Goal: Check status: Check status

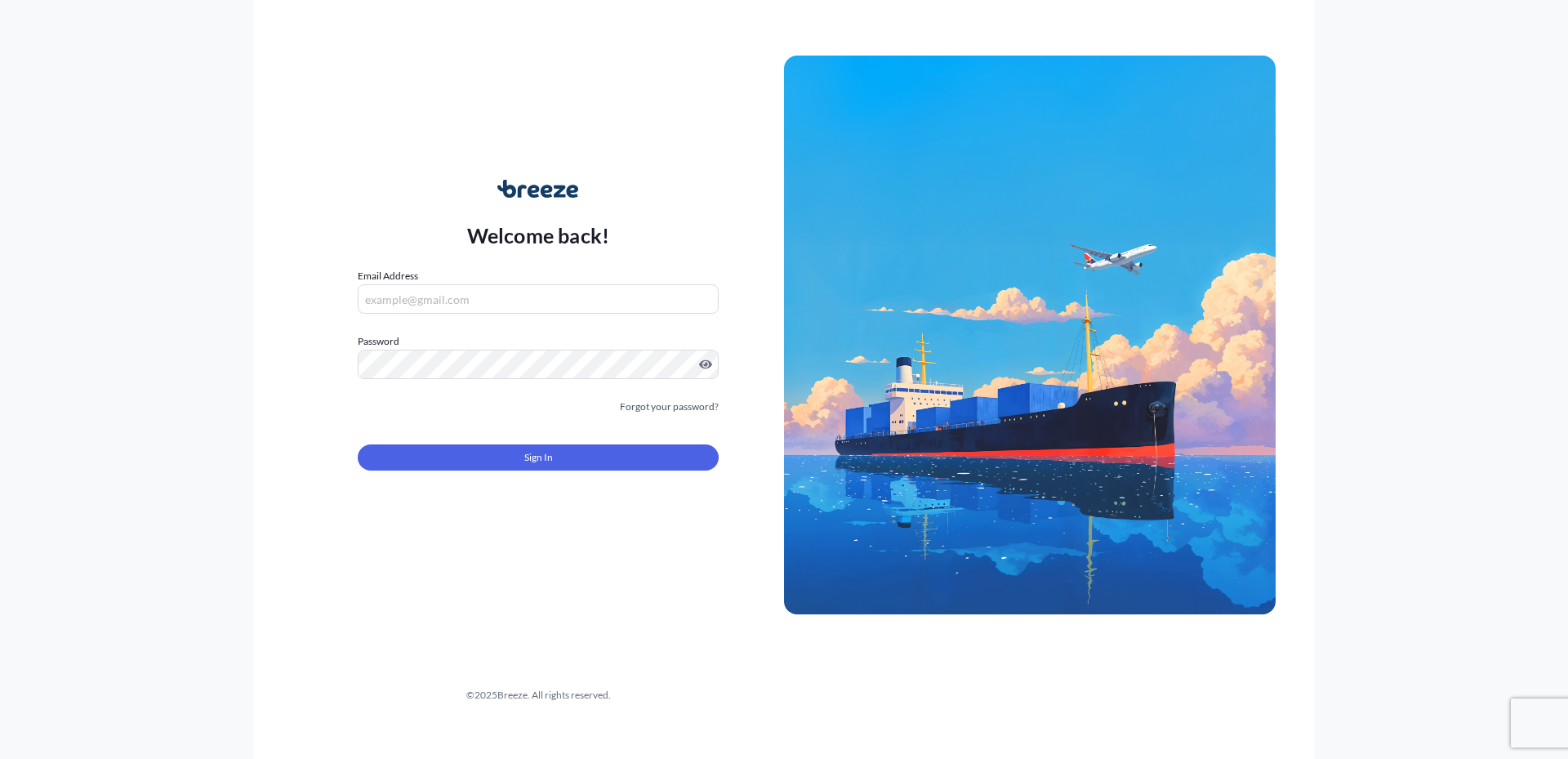
type input "[PERSON_NAME][EMAIL_ADDRESS][DOMAIN_NAME]"
click at [589, 452] on button "Sign In" at bounding box center [538, 457] width 361 height 26
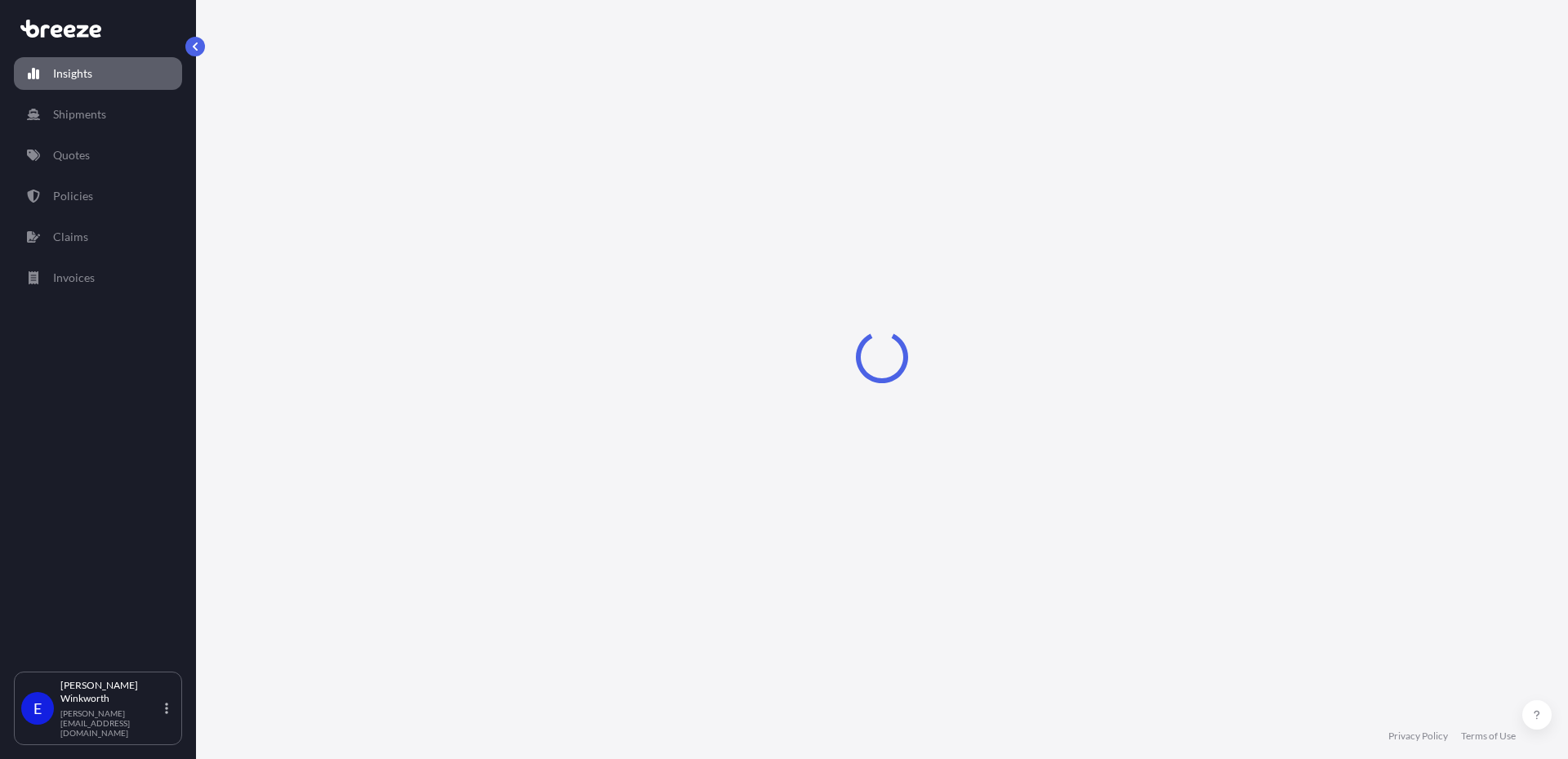
select select "2025"
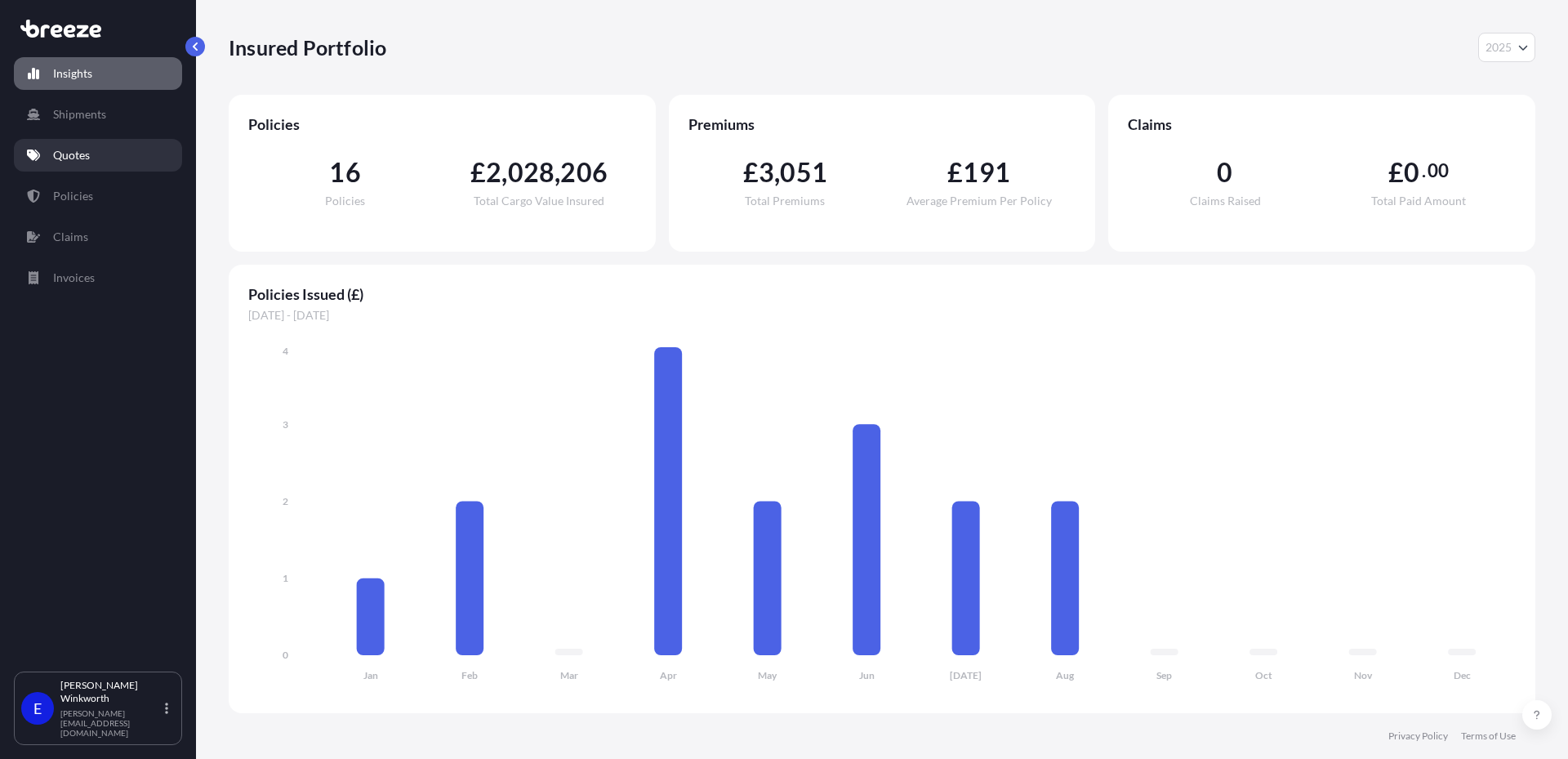
click at [88, 161] on p "Quotes" at bounding box center [72, 155] width 37 height 16
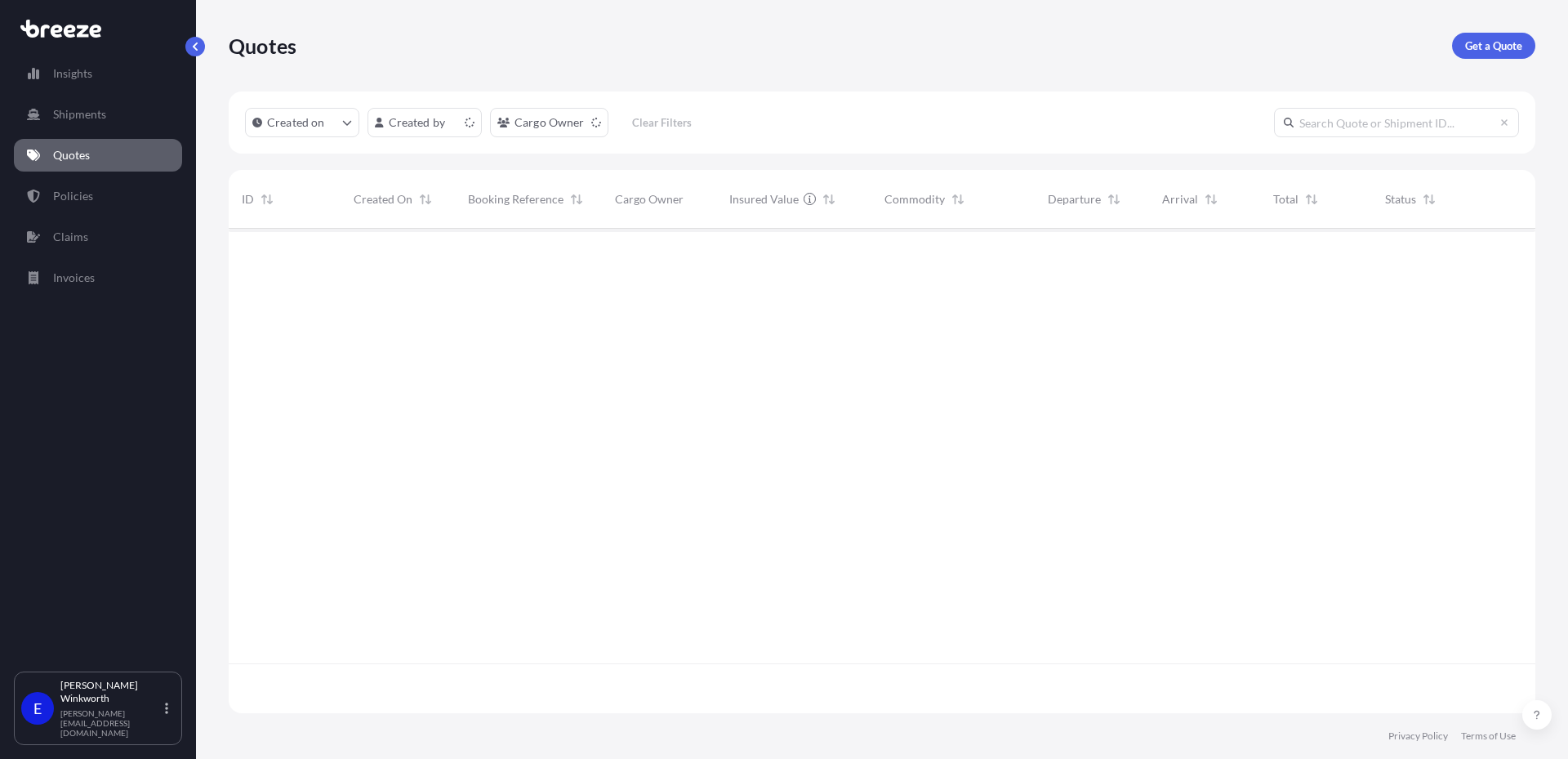
scroll to position [481, 1294]
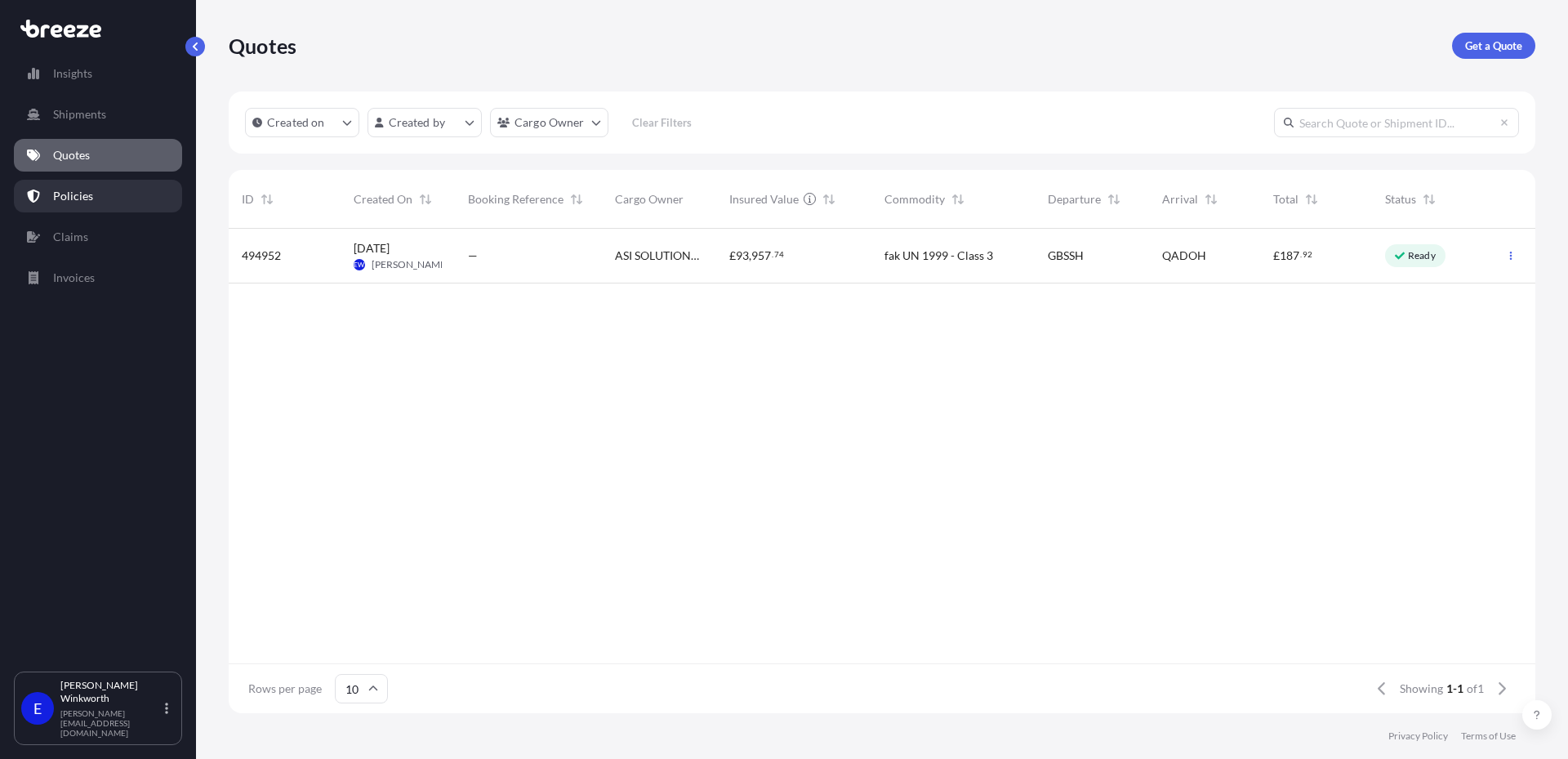
click at [99, 194] on link "Policies" at bounding box center [98, 196] width 168 height 32
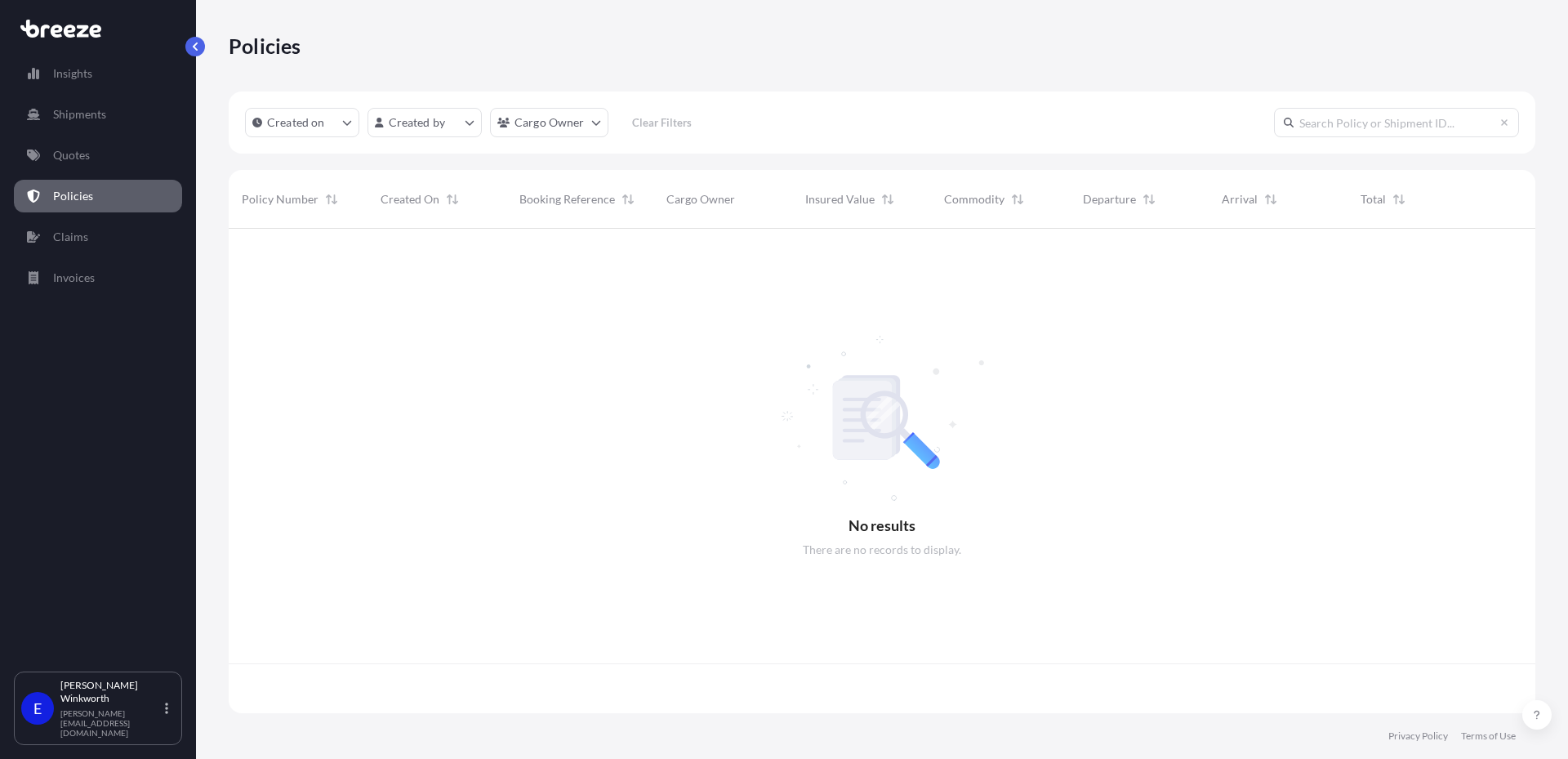
scroll to position [481, 1294]
click at [1401, 130] on input "text" at bounding box center [1396, 122] width 245 height 30
paste input "BRZ497015-2"
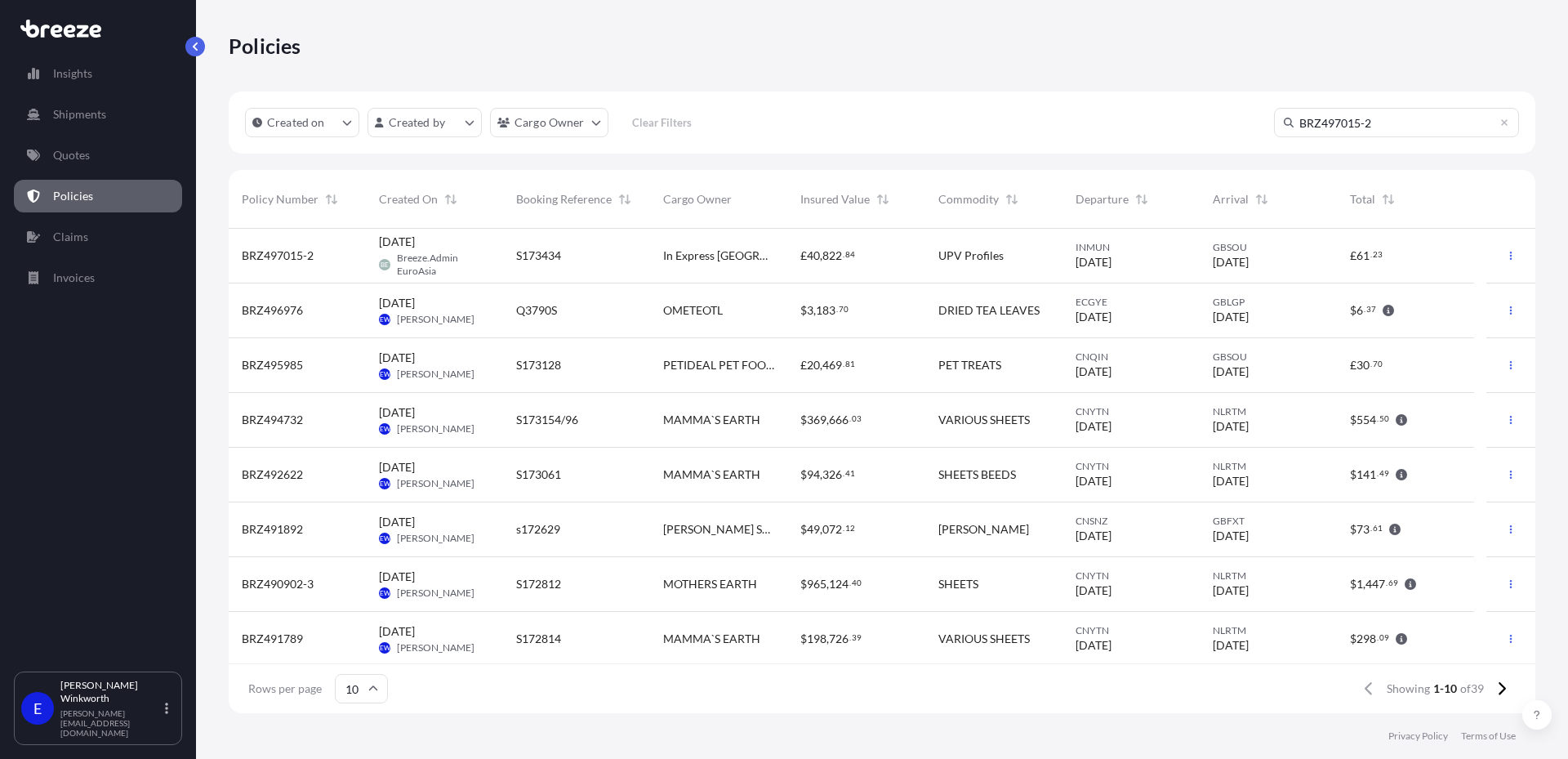
type input "BRZ497015-2"
click at [871, 255] on div "£ 40 , 822 . 84" at bounding box center [856, 255] width 111 height 16
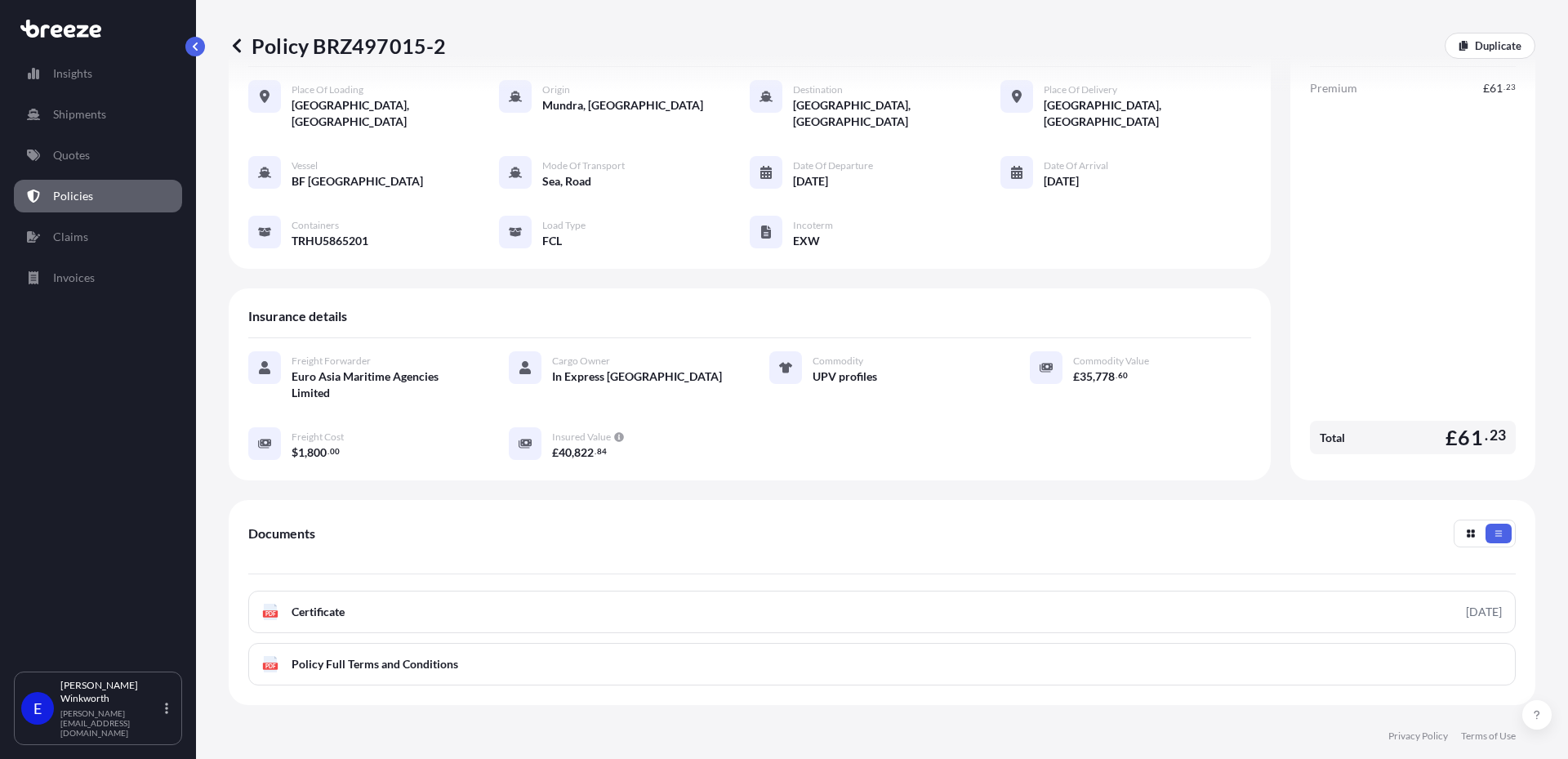
scroll to position [223, 0]
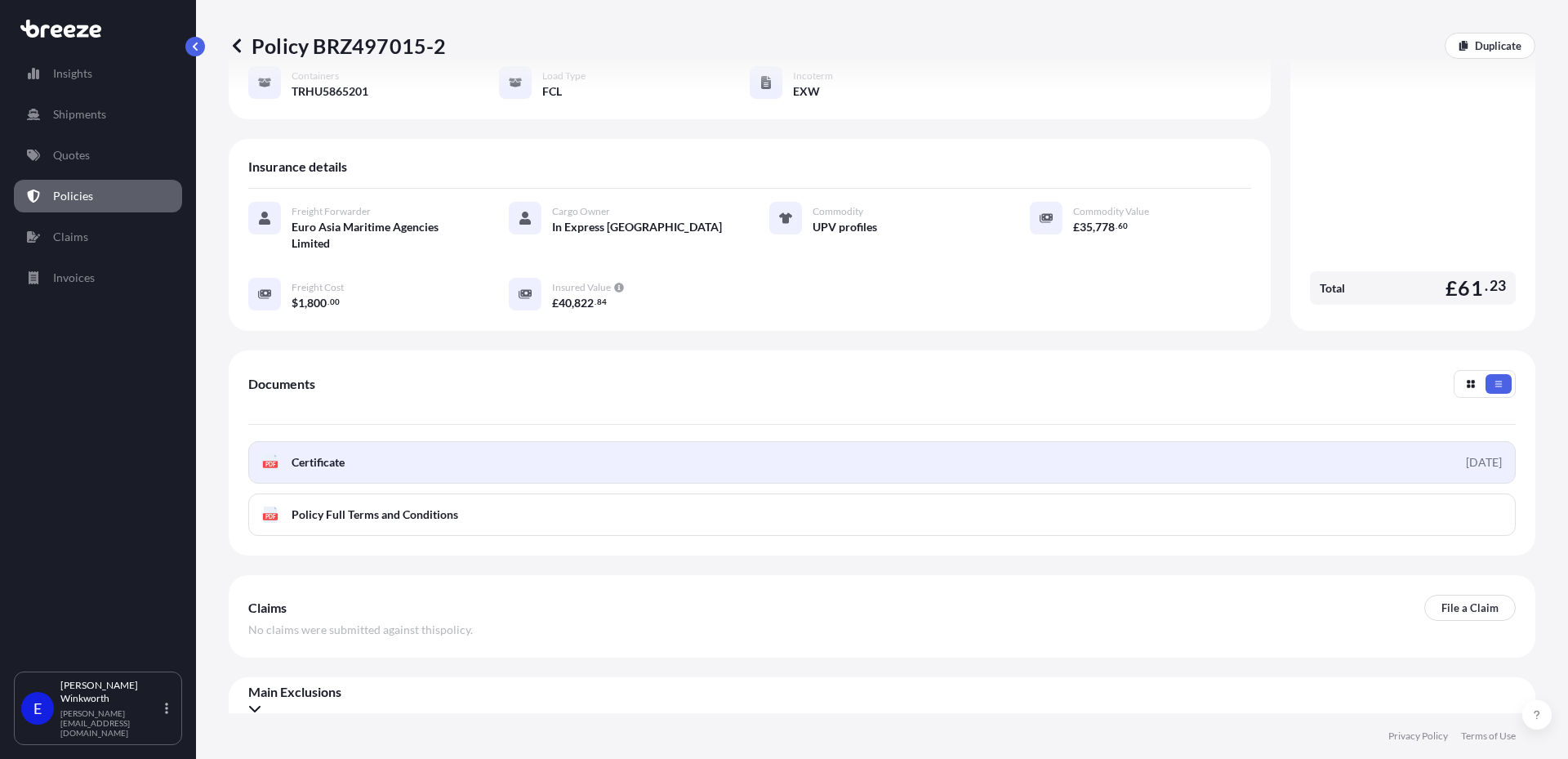
click at [450, 456] on link "PDF Certificate [DATE]" at bounding box center [882, 462] width 1267 height 42
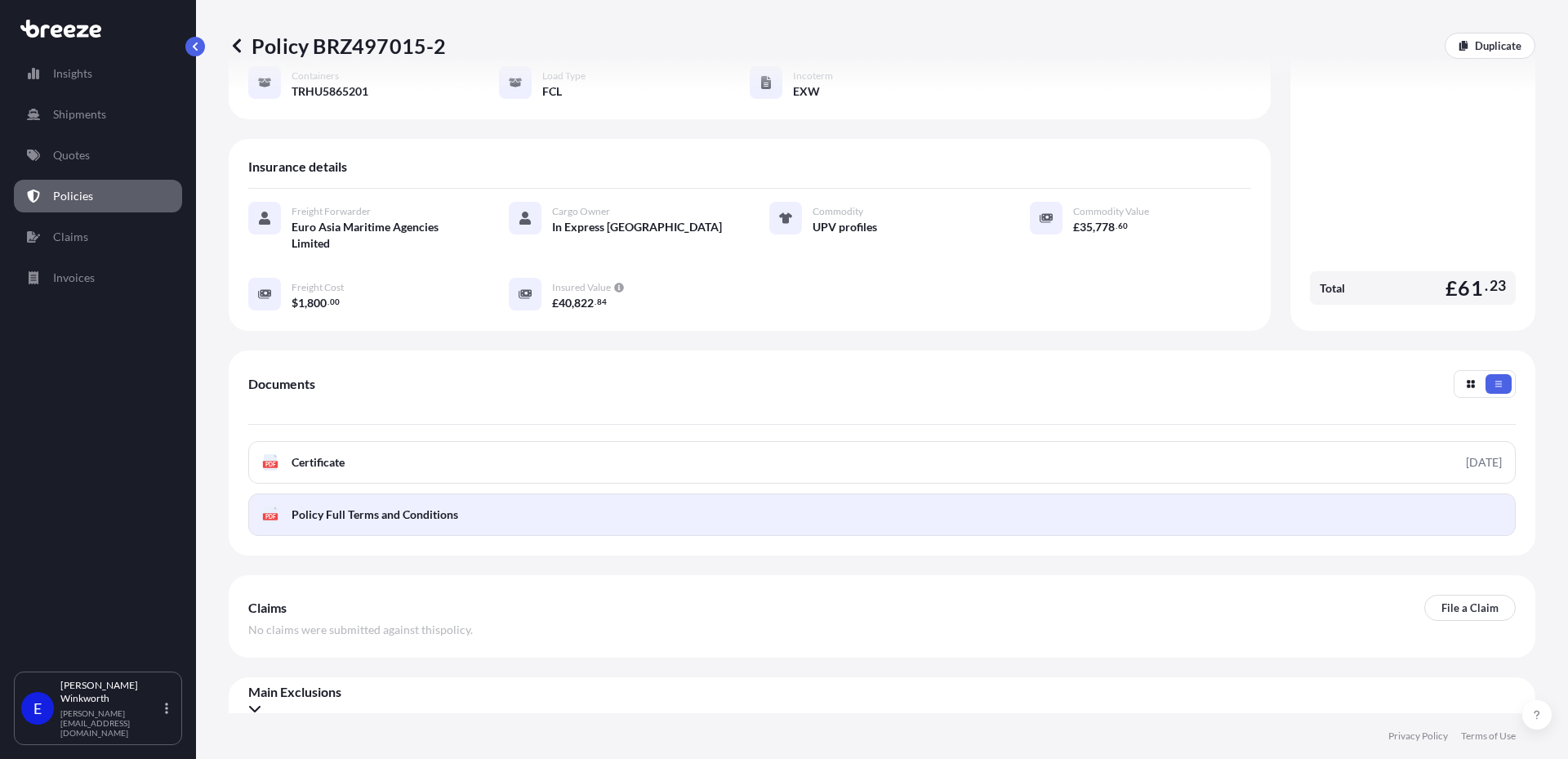
click at [404, 507] on span "Policy Full Terms and Conditions" at bounding box center [374, 515] width 167 height 16
